Goal: Task Accomplishment & Management: Manage account settings

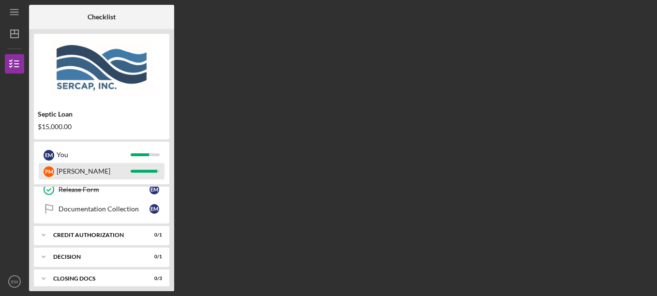
scroll to position [194, 0]
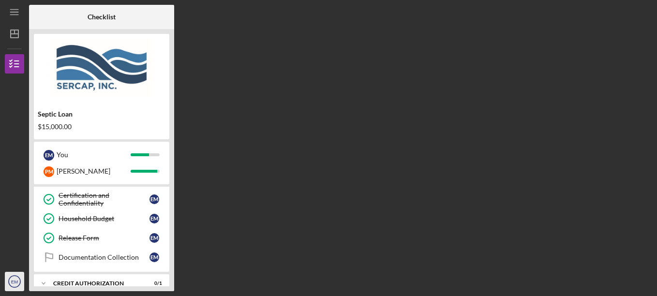
click at [14, 278] on icon "EM" at bounding box center [14, 282] width 19 height 24
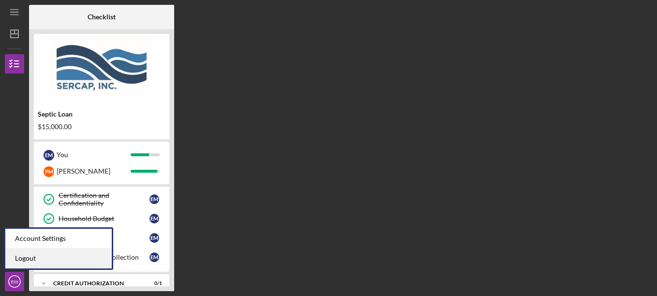
click at [33, 257] on link "Logout" at bounding box center [58, 259] width 106 height 20
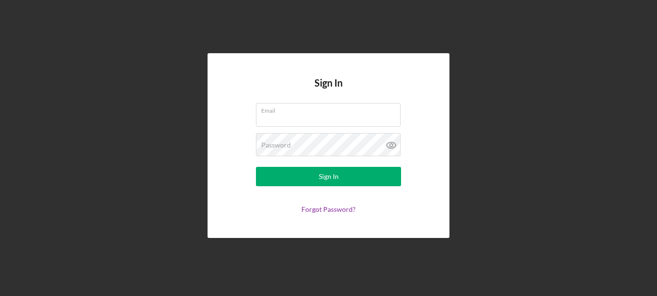
type input "[EMAIL_ADDRESS][DOMAIN_NAME]"
